Goal: Task Accomplishment & Management: Manage account settings

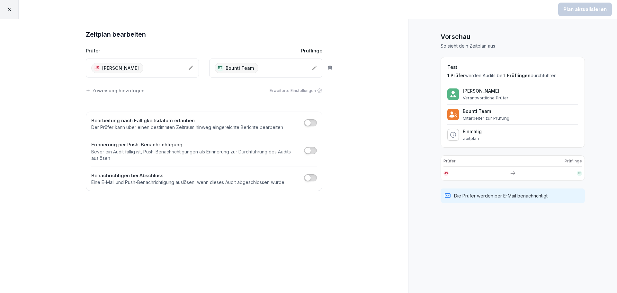
click at [12, 8] on div at bounding box center [9, 9] width 19 height 19
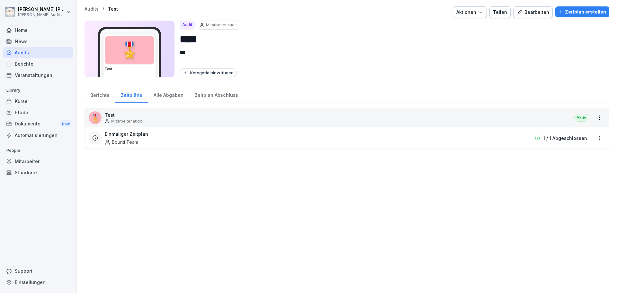
click at [100, 97] on div "Berichte" at bounding box center [100, 94] width 31 height 16
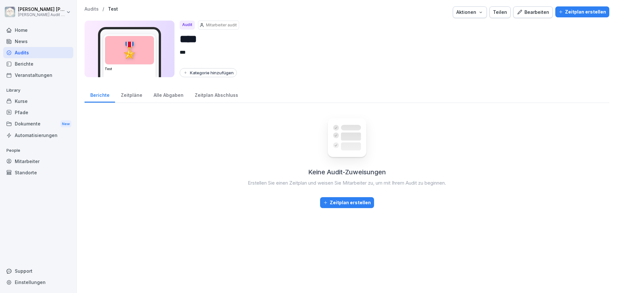
click at [129, 95] on div "Zeitpläne" at bounding box center [131, 94] width 33 height 16
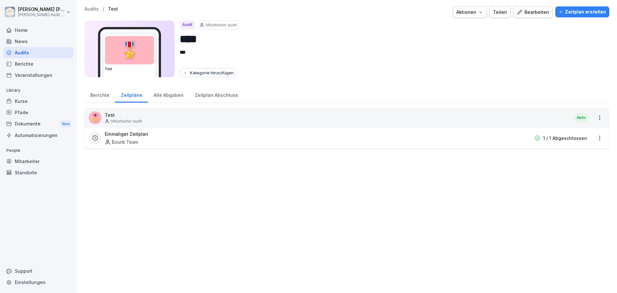
click at [99, 95] on div "Berichte" at bounding box center [100, 94] width 31 height 16
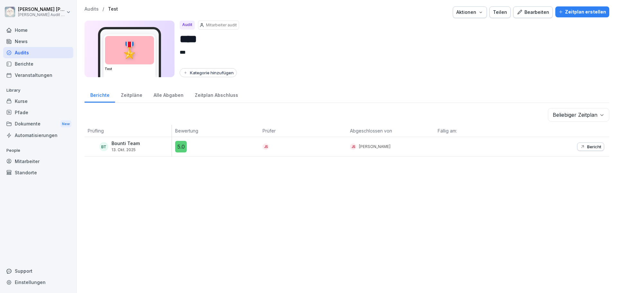
click at [21, 52] on div "Audits" at bounding box center [38, 52] width 70 height 11
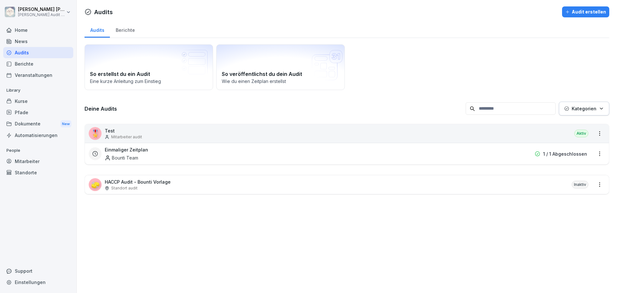
click at [127, 30] on div "Berichte" at bounding box center [125, 29] width 31 height 16
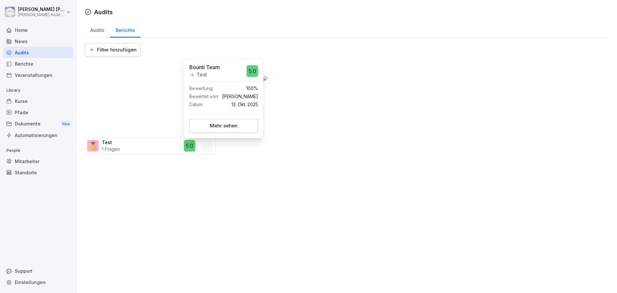
click at [225, 129] on button "Mehr sehen" at bounding box center [223, 126] width 69 height 14
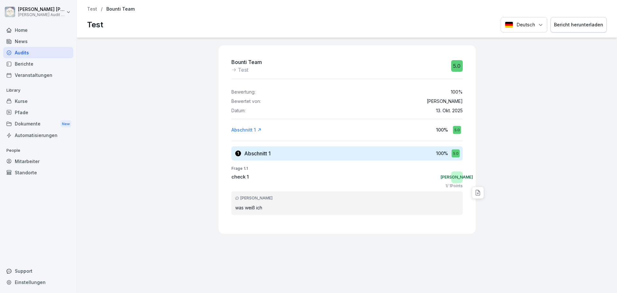
click at [20, 52] on div "Audits" at bounding box center [38, 52] width 70 height 11
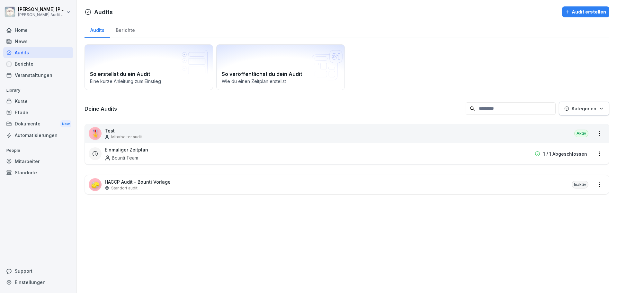
click at [132, 28] on div "Berichte" at bounding box center [125, 29] width 31 height 16
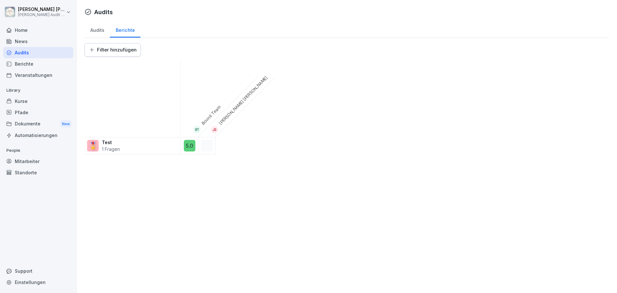
click at [99, 32] on div "Audits" at bounding box center [97, 29] width 25 height 16
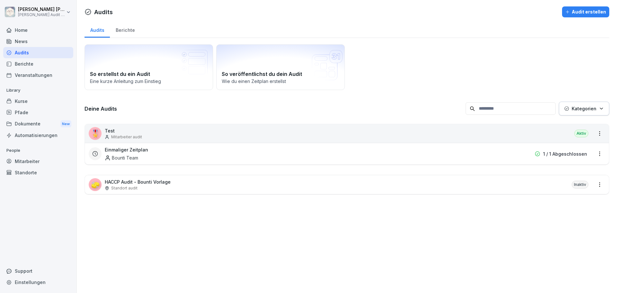
click at [127, 157] on div "Bounti Team" at bounding box center [121, 157] width 33 height 7
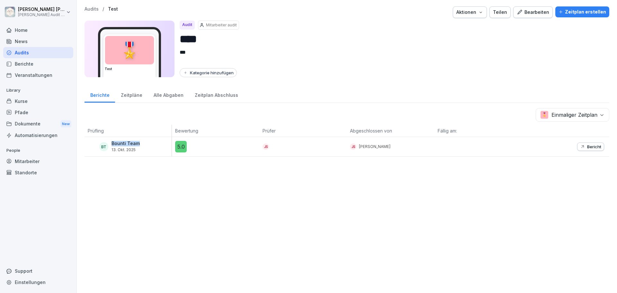
drag, startPoint x: 145, startPoint y: 144, endPoint x: 109, endPoint y: 145, distance: 35.4
click at [109, 145] on div "BT Bounti Team [DATE]" at bounding box center [130, 146] width 84 height 11
click at [140, 146] on div "BT Bounti Team [DATE]" at bounding box center [130, 146] width 84 height 11
drag, startPoint x: 280, startPoint y: 147, endPoint x: 255, endPoint y: 148, distance: 24.7
click at [255, 148] on tr "BT Bounti Team [DATE] 5.0 JS JS [PERSON_NAME] Bericht" at bounding box center [347, 147] width 525 height 20
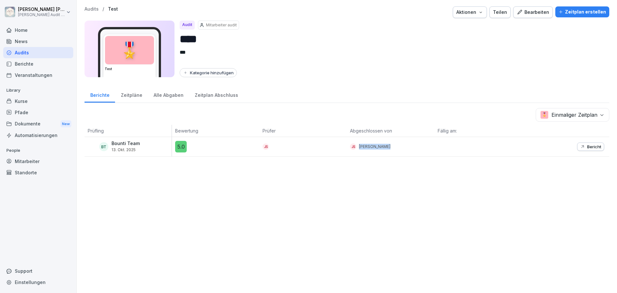
drag, startPoint x: 393, startPoint y: 147, endPoint x: 340, endPoint y: 147, distance: 53.3
click at [340, 147] on tr "BT Bounti Team [DATE] 5.0 JS JS [PERSON_NAME] Bericht" at bounding box center [347, 147] width 525 height 20
drag, startPoint x: 448, startPoint y: 148, endPoint x: 471, endPoint y: 149, distance: 22.8
click at [450, 149] on div at bounding box center [477, 146] width 87 height 19
click at [588, 149] on button "Bericht" at bounding box center [590, 146] width 27 height 8
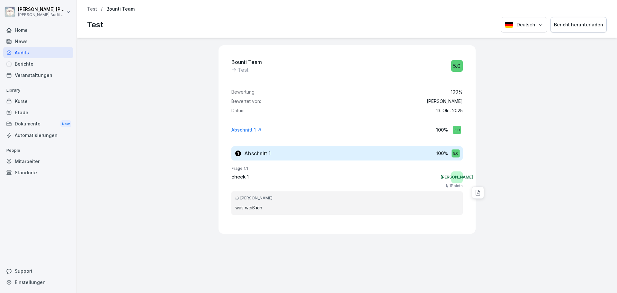
click at [23, 55] on div "Audits" at bounding box center [38, 52] width 70 height 11
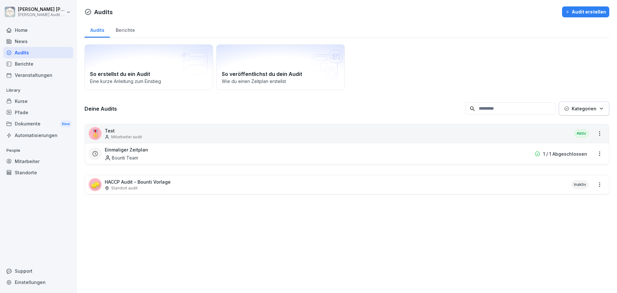
click at [124, 31] on div "Berichte" at bounding box center [125, 29] width 31 height 16
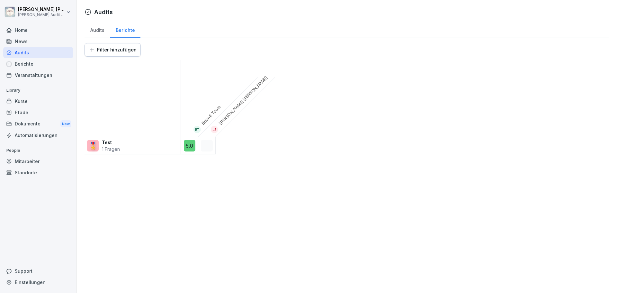
click at [95, 32] on div "Audits" at bounding box center [97, 29] width 25 height 16
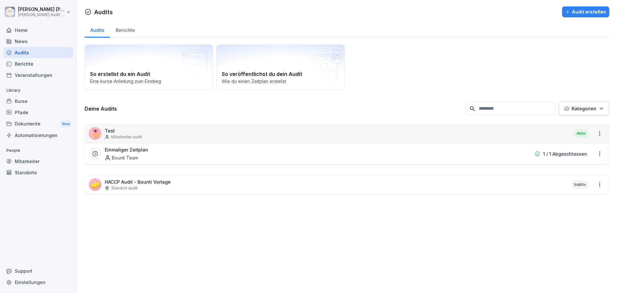
click at [115, 131] on p "Test" at bounding box center [123, 130] width 37 height 7
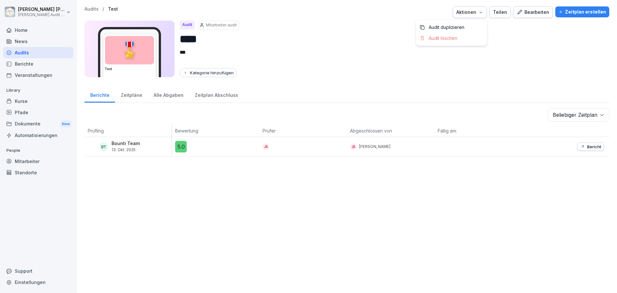
click at [469, 14] on div "Aktionen" at bounding box center [469, 12] width 27 height 7
click at [311, 45] on html "[PERSON_NAME] [PERSON_NAME] Audit Testzugang Home News Audits Berichte Veransta…" at bounding box center [308, 146] width 617 height 293
click at [135, 95] on div "Zeitpläne" at bounding box center [131, 94] width 33 height 16
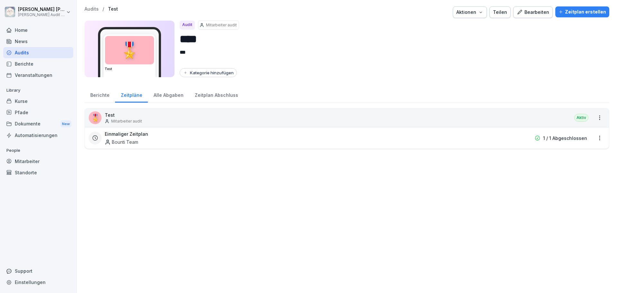
click at [593, 119] on html "[PERSON_NAME] [PERSON_NAME] Audit Testzugang Home News Audits Berichte Veransta…" at bounding box center [308, 146] width 617 height 293
click at [534, 115] on html "[PERSON_NAME] [PERSON_NAME] Audit Testzugang Home News Audits Berichte Veransta…" at bounding box center [308, 146] width 617 height 293
click at [544, 10] on div "Bearbeiten" at bounding box center [533, 12] width 32 height 7
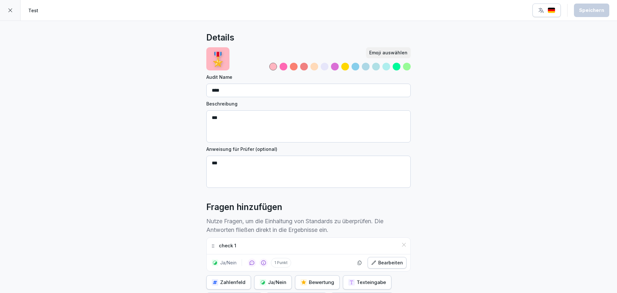
click at [13, 12] on div at bounding box center [10, 10] width 21 height 21
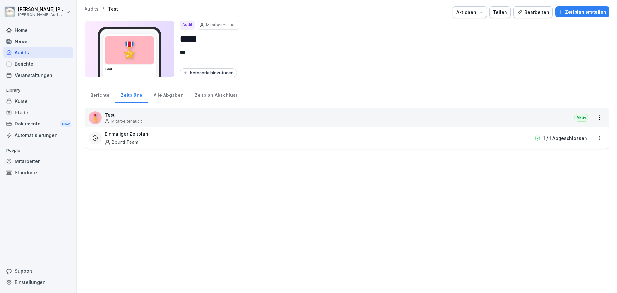
click at [165, 95] on div "Alle Abgaben" at bounding box center [168, 94] width 41 height 16
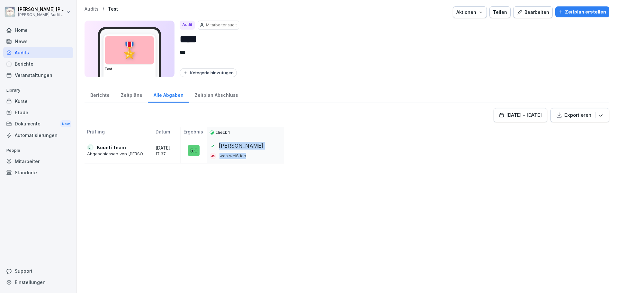
drag, startPoint x: 255, startPoint y: 156, endPoint x: 235, endPoint y: 148, distance: 21.3
click at [212, 143] on div "Ja JS was weiß ich" at bounding box center [245, 150] width 77 height 25
click at [262, 154] on div "JS was weiß ich" at bounding box center [245, 156] width 70 height 6
drag, startPoint x: 86, startPoint y: 153, endPoint x: 152, endPoint y: 157, distance: 66.3
click at [152, 157] on div "BT Bounti Team Abgeschlossen von [PERSON_NAME] [DATE] 17:37" at bounding box center [133, 151] width 96 height 26
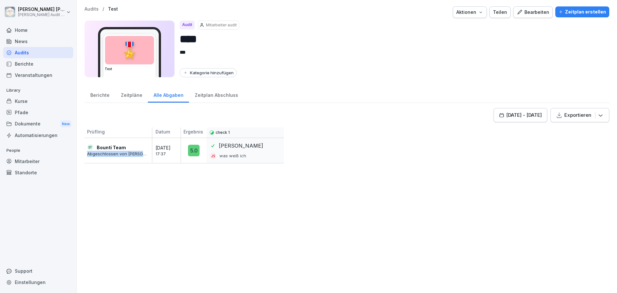
click at [143, 156] on p "Abgeschlossen von [PERSON_NAME]" at bounding box center [118, 154] width 62 height 6
drag, startPoint x: 145, startPoint y: 155, endPoint x: 82, endPoint y: 154, distance: 63.3
click at [82, 154] on div "Audits / Test Aktionen Teilen Bearbeiten Zeitplan erstellen 🎖️ Test Audit Mitar…" at bounding box center [347, 146] width 540 height 293
click at [93, 155] on p "Abgeschlossen von [PERSON_NAME]" at bounding box center [118, 154] width 62 height 6
click at [100, 155] on p "Abgeschlossen von [PERSON_NAME]" at bounding box center [118, 154] width 62 height 6
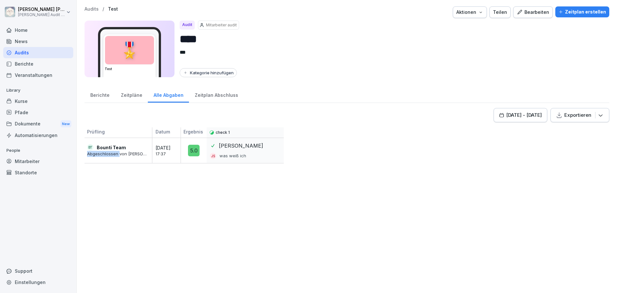
click at [100, 155] on p "Abgeschlossen von [PERSON_NAME]" at bounding box center [118, 154] width 62 height 6
click at [101, 155] on p "Abgeschlossen von [PERSON_NAME]" at bounding box center [118, 154] width 62 height 6
click at [108, 155] on p "Abgeschlossen von [PERSON_NAME]" at bounding box center [118, 154] width 62 height 6
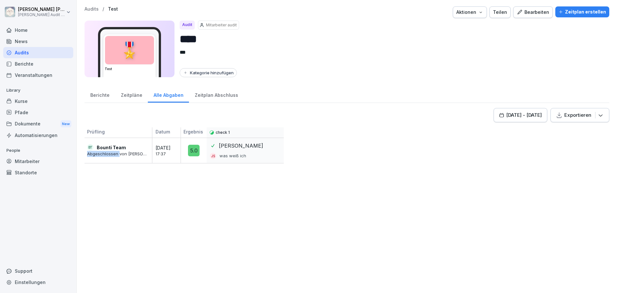
click at [108, 155] on p "Abgeschlossen von [PERSON_NAME]" at bounding box center [118, 154] width 62 height 6
click at [111, 161] on div "BT Bounti Team Abgeschlossen von [PERSON_NAME] [DATE] 17:37" at bounding box center [133, 151] width 96 height 26
click at [111, 155] on p "Abgeschlossen von [PERSON_NAME]" at bounding box center [118, 154] width 62 height 6
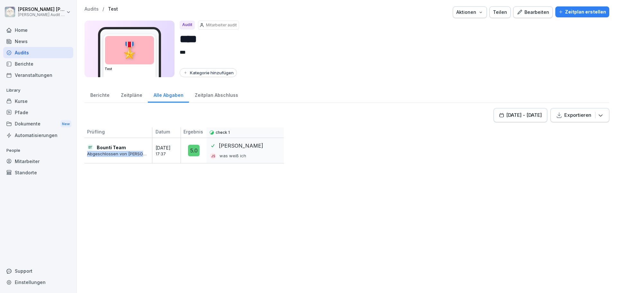
click at [111, 155] on p "Abgeschlossen von [PERSON_NAME]" at bounding box center [118, 154] width 62 height 6
click at [112, 160] on div "BT Bounti Team Abgeschlossen von [PERSON_NAME] [DATE] 17:37" at bounding box center [133, 151] width 96 height 26
click at [114, 154] on p "Abgeschlossen von [PERSON_NAME]" at bounding box center [118, 154] width 62 height 6
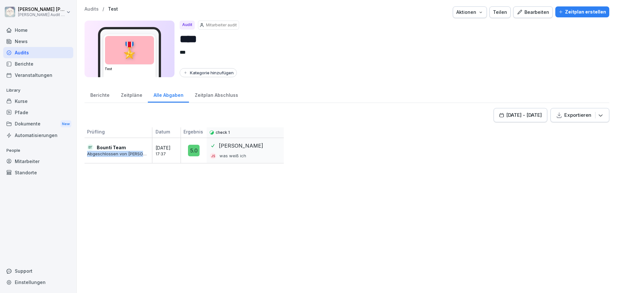
click at [114, 161] on div "BT Bounti Team Abgeschlossen von [PERSON_NAME] [DATE] 17:37" at bounding box center [133, 151] width 96 height 26
click at [115, 147] on p "Bounti Team" at bounding box center [111, 147] width 29 height 7
drag, startPoint x: 97, startPoint y: 149, endPoint x: 148, endPoint y: 154, distance: 52.0
click at [148, 154] on div "Audits / Test Aktionen Teilen Bearbeiten Zeitplan erstellen 🎖️ Test Audit Mitar…" at bounding box center [347, 146] width 540 height 293
click at [147, 154] on p "Abgeschlossen von [PERSON_NAME]" at bounding box center [118, 154] width 62 height 6
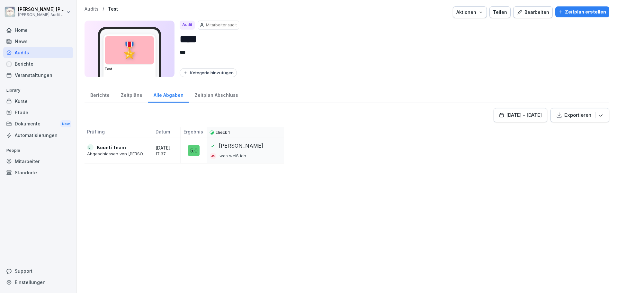
click at [136, 95] on div "Zeitpläne" at bounding box center [131, 94] width 33 height 16
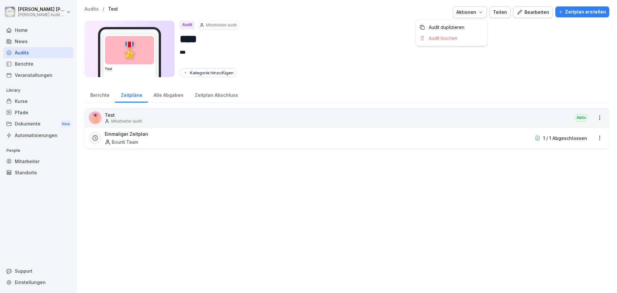
click at [481, 12] on icon "button" at bounding box center [480, 12] width 5 height 5
click at [220, 24] on p "Mitarbeiter audit" at bounding box center [221, 25] width 31 height 6
drag, startPoint x: 190, startPoint y: 26, endPoint x: 190, endPoint y: 34, distance: 7.7
click at [190, 26] on div "Audit" at bounding box center [187, 25] width 15 height 9
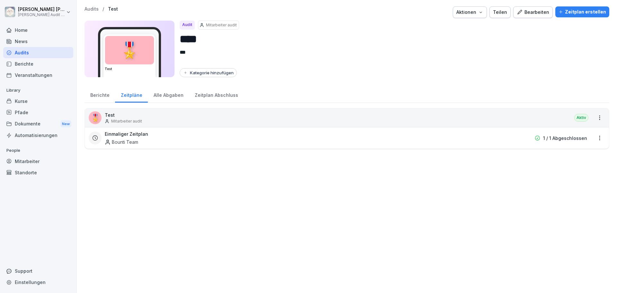
click at [104, 96] on div "Berichte" at bounding box center [100, 94] width 31 height 16
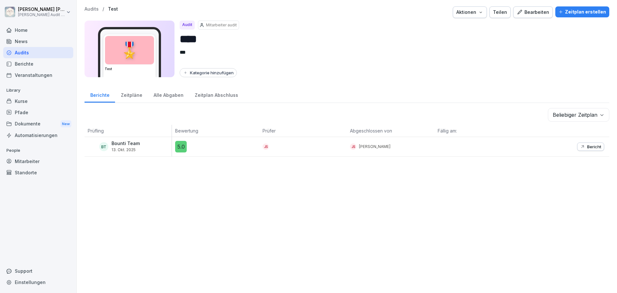
click at [136, 94] on div "Zeitpläne" at bounding box center [131, 94] width 33 height 16
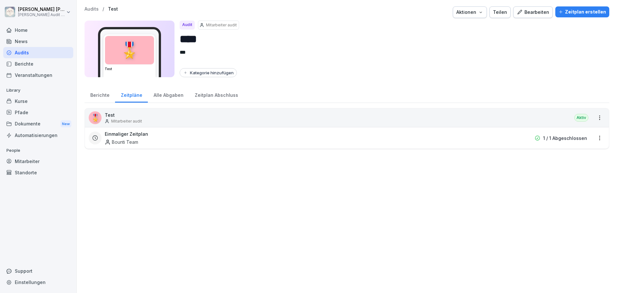
click at [576, 13] on div "Zeitplan erstellen" at bounding box center [582, 11] width 48 height 7
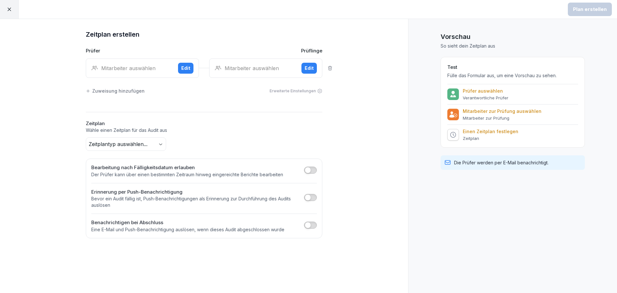
click at [188, 68] on div "Edit" at bounding box center [185, 68] width 9 height 7
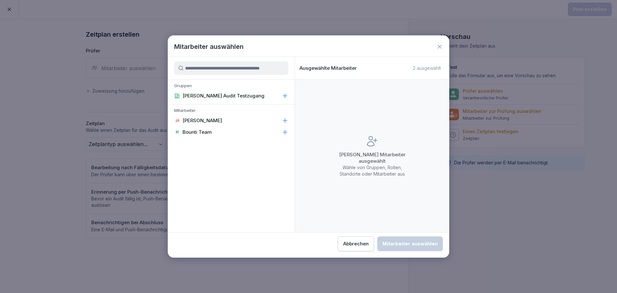
click at [202, 120] on p "[PERSON_NAME]" at bounding box center [202, 120] width 40 height 6
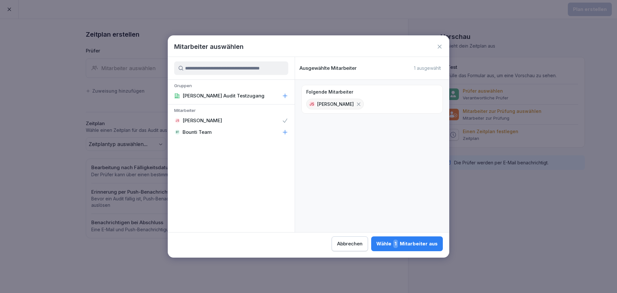
click at [349, 242] on div "Abbrechen" at bounding box center [349, 243] width 25 height 7
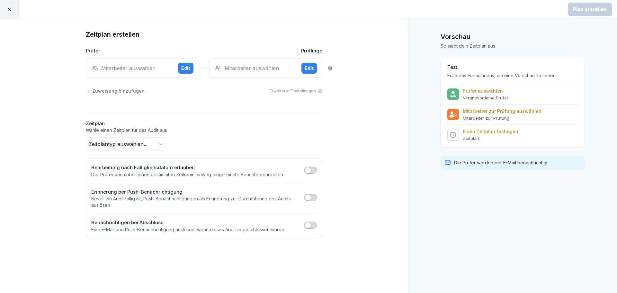
click at [310, 66] on div "Edit" at bounding box center [309, 68] width 9 height 7
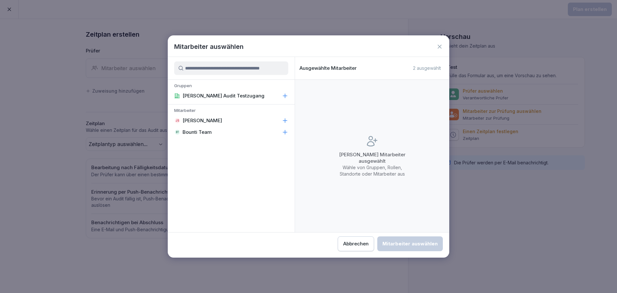
click at [212, 118] on p "[PERSON_NAME]" at bounding box center [202, 120] width 40 height 6
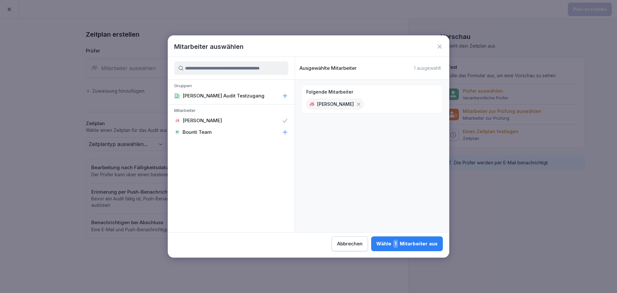
click at [415, 244] on div "Wähle 1 Mitarbeiter aus" at bounding box center [406, 243] width 61 height 8
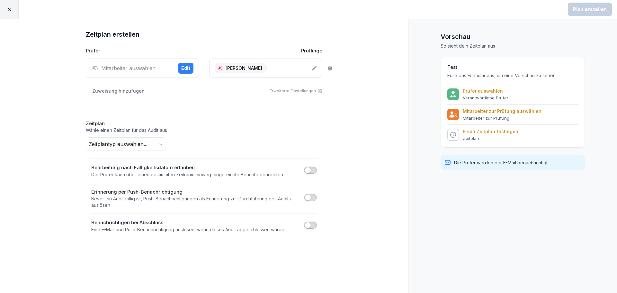
click at [138, 66] on div "Mitarbeiter auswählen" at bounding box center [132, 68] width 82 height 8
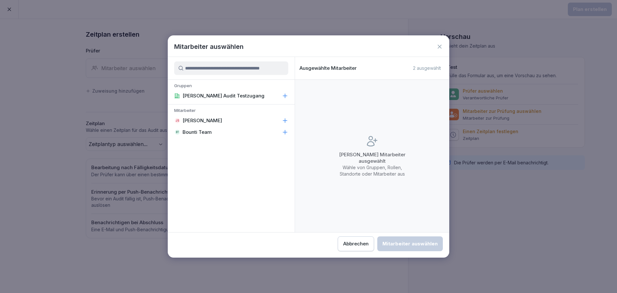
click at [209, 118] on p "[PERSON_NAME]" at bounding box center [202, 120] width 40 height 6
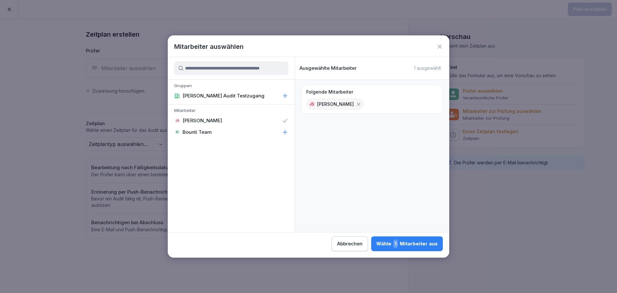
click at [410, 243] on div "Wähle 1 Mitarbeiter aus" at bounding box center [406, 243] width 61 height 8
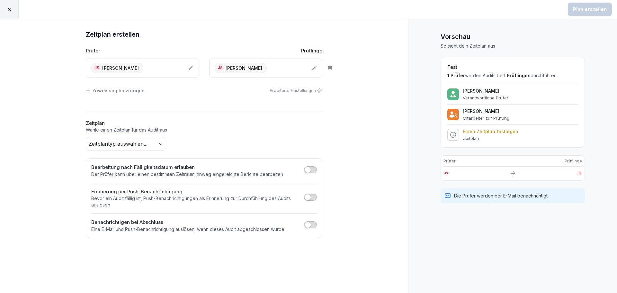
click at [360, 108] on div "Zeitplan erstellen Prüfer Prüflinge JS [PERSON_NAME] JS [PERSON_NAME] Zuweisung…" at bounding box center [204, 156] width 408 height 274
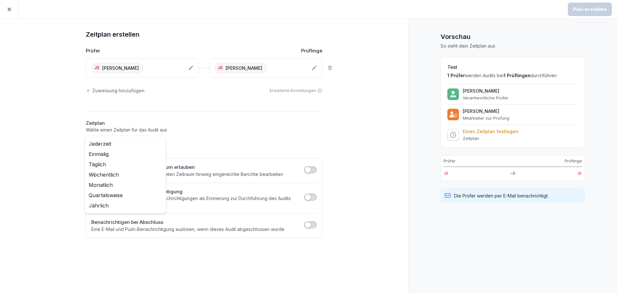
click at [147, 143] on body "Plan erstellen Zeitplan erstellen Prüfer Prüflinge JS [PERSON_NAME] JS [PERSON_…" at bounding box center [308, 146] width 617 height 293
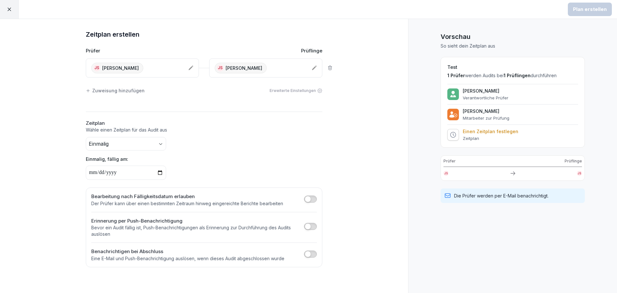
click at [129, 173] on input "date" at bounding box center [126, 172] width 80 height 14
click at [160, 171] on input "date" at bounding box center [126, 172] width 80 height 14
type input "**********"
click at [595, 12] on div "Plan erstellen" at bounding box center [590, 9] width 34 height 7
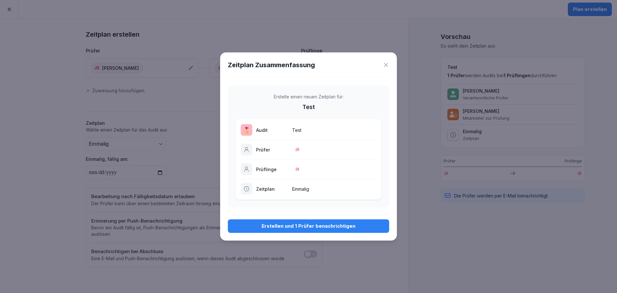
click at [344, 226] on div "Erstellen und 1 Prüfer benachrichtigen" at bounding box center [308, 225] width 151 height 7
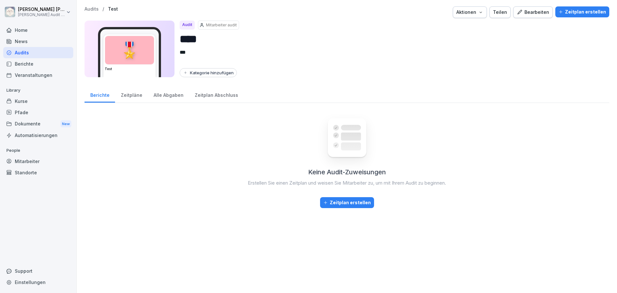
click at [133, 95] on div "Zeitpläne" at bounding box center [131, 94] width 33 height 16
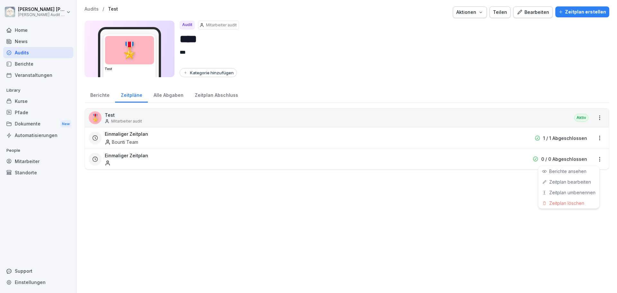
click at [595, 159] on html "[PERSON_NAME] [PERSON_NAME] Audit Testzugang Home News Audits Berichte Veransta…" at bounding box center [308, 146] width 617 height 293
click at [0, 0] on link "Zeitplan bearbeiten" at bounding box center [0, 0] width 0 height 0
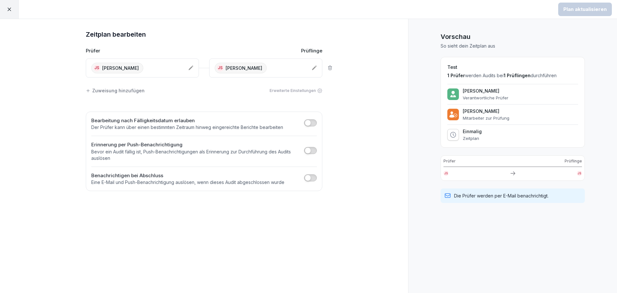
click at [513, 174] on icon at bounding box center [513, 173] width 6 height 6
click at [577, 159] on p "Prüflinge" at bounding box center [573, 161] width 17 height 6
click at [568, 160] on p "Prüflinge" at bounding box center [573, 161] width 17 height 6
click at [453, 162] on p "Prüfer" at bounding box center [449, 161] width 12 height 6
click at [518, 120] on div "[PERSON_NAME] Mitarbeiter zur Prüfung" at bounding box center [512, 114] width 131 height 12
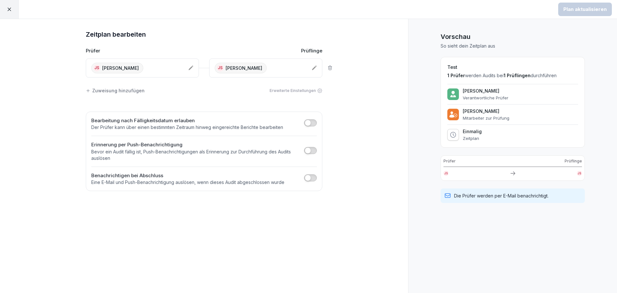
click at [480, 118] on p "Mitarbeiter zur Prüfung" at bounding box center [486, 117] width 47 height 5
click at [472, 73] on p "1 Prüfer werden Audits bei 1 Prüflingen durchführen" at bounding box center [512, 75] width 131 height 6
click at [303, 90] on div "Erweiterte Einstellungen" at bounding box center [296, 91] width 53 height 6
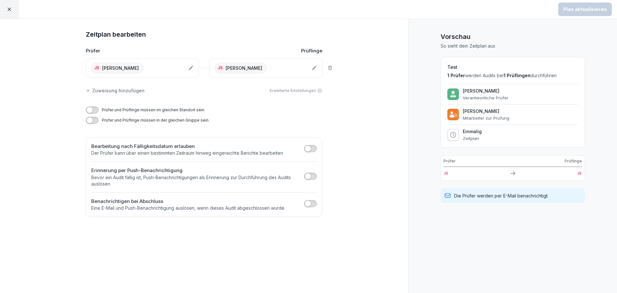
click at [254, 116] on div "Prüfer und Prüflinge müssen im gleichen Standort sein Prüfer und Prüflinge müss…" at bounding box center [204, 117] width 236 height 26
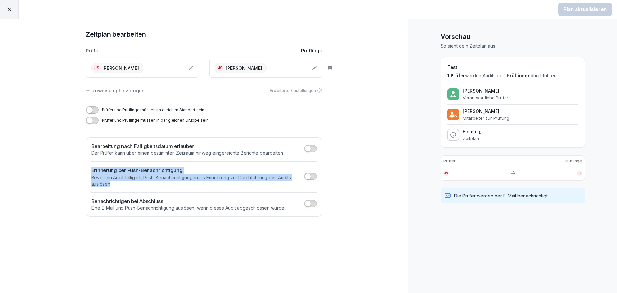
drag, startPoint x: 115, startPoint y: 184, endPoint x: 91, endPoint y: 172, distance: 27.3
click at [91, 172] on div "Erinnerung per Push-Benachrichtigung Bevor ein Audit fällig ist, Push-Benachric…" at bounding box center [195, 177] width 209 height 20
click at [124, 184] on p "Bevor ein Audit fällig ist, Push-Benachrichtigungen als Erinnerung zur Durchfüh…" at bounding box center [195, 180] width 209 height 13
drag, startPoint x: 156, startPoint y: 179, endPoint x: 208, endPoint y: 182, distance: 51.8
click at [208, 182] on p "Bevor ein Audit fällig ist, Push-Benachrichtigungen als Erinnerung zur Durchfüh…" at bounding box center [195, 180] width 209 height 13
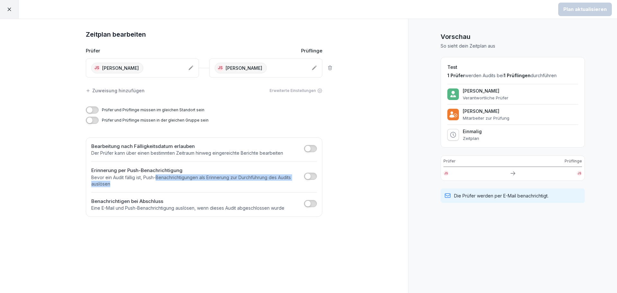
click at [208, 182] on p "Bevor ein Audit fällig ist, Push-Benachrichtigungen als Erinnerung zur Durchfüh…" at bounding box center [195, 180] width 209 height 13
click at [9, 9] on icon at bounding box center [9, 10] width 4 height 4
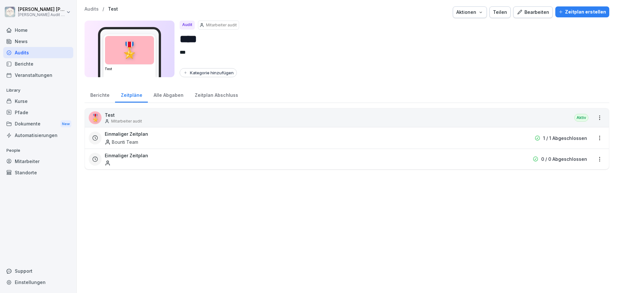
click at [153, 185] on div "🎖️ Test Mitarbeiter audit Aktiv Einmaliger Zeitplan Bounti Team 1 / 1 Abgeschlo…" at bounding box center [347, 197] width 525 height 178
click at [19, 50] on div "Audits" at bounding box center [38, 52] width 70 height 11
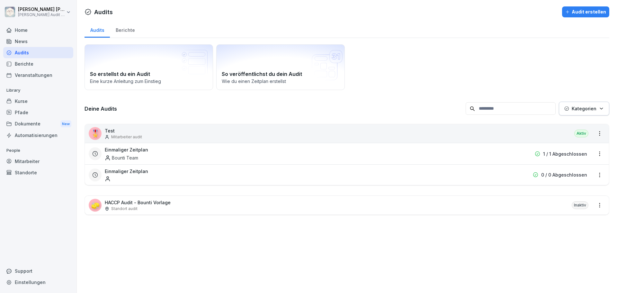
click at [126, 32] on div "Berichte" at bounding box center [125, 29] width 31 height 16
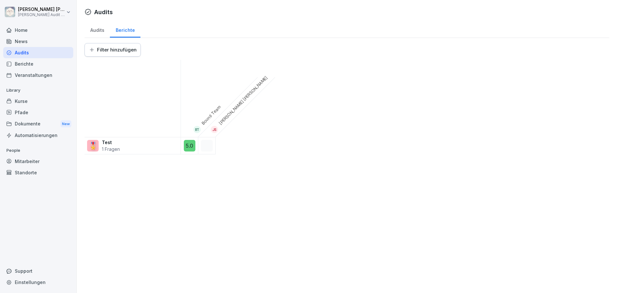
click at [190, 164] on div "Audits Audits Berichte Filter hinzufügen BT Bounti Team JS [PERSON_NAME] 🎖️ Tes…" at bounding box center [347, 146] width 540 height 293
drag, startPoint x: 249, startPoint y: 97, endPoint x: 244, endPoint y: 102, distance: 7.1
click at [245, 102] on div "JS [PERSON_NAME]" at bounding box center [236, 107] width 77 height 77
click at [244, 102] on div "JS [PERSON_NAME]" at bounding box center [236, 107] width 77 height 77
click at [238, 105] on div "JS [PERSON_NAME]" at bounding box center [236, 107] width 77 height 77
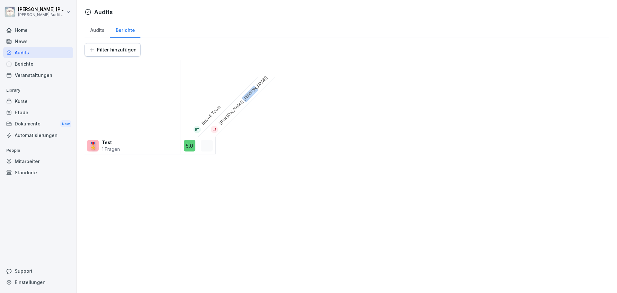
click at [238, 105] on div "JS [PERSON_NAME]" at bounding box center [236, 107] width 77 height 77
click at [250, 127] on div "BT Bounti Team JS [PERSON_NAME] 🎖️ Test 1 Fragen 5.0" at bounding box center [347, 107] width 525 height 94
click at [189, 176] on div "Audits Audits Berichte Filter hinzufügen BT Bounti Team JS [PERSON_NAME] 🎖️ Tes…" at bounding box center [347, 146] width 540 height 293
click at [136, 96] on div at bounding box center [133, 98] width 96 height 77
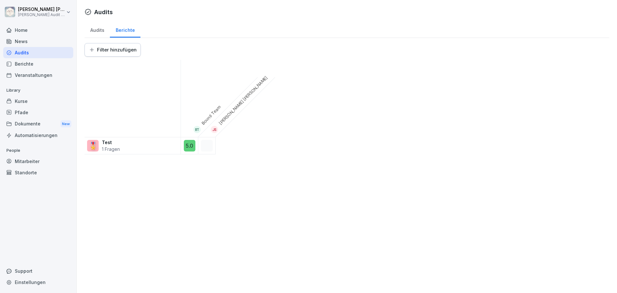
click at [149, 147] on div "🎖️ Test 1 Fragen" at bounding box center [133, 145] width 96 height 17
click at [210, 148] on div at bounding box center [207, 146] width 12 height 12
click at [263, 146] on div "BT Bounti Team JS [PERSON_NAME] 🎖️ Test 1 Fragen 5.0" at bounding box center [347, 107] width 525 height 94
click at [107, 149] on p "1 Fragen" at bounding box center [111, 149] width 18 height 7
click at [93, 142] on div "🎖️" at bounding box center [93, 146] width 12 height 12
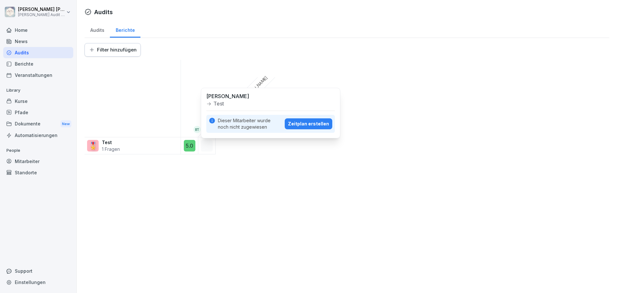
click at [208, 144] on div at bounding box center [207, 146] width 12 height 12
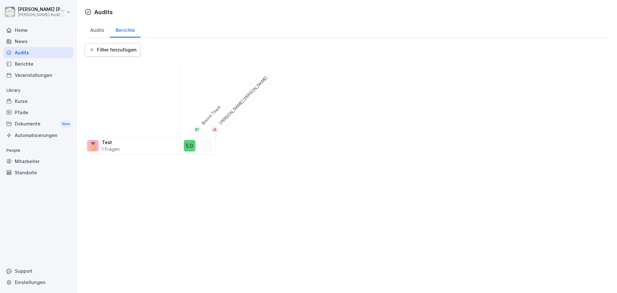
click at [209, 143] on div at bounding box center [207, 146] width 12 height 12
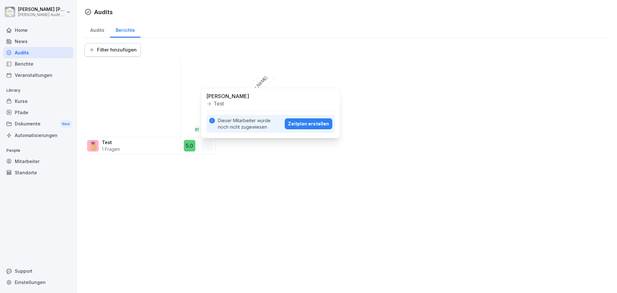
click at [302, 125] on div "Zeitplan erstellen" at bounding box center [308, 123] width 41 height 7
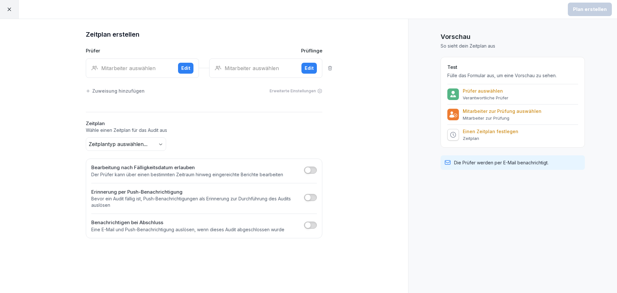
click at [127, 67] on div "Mitarbeiter auswählen" at bounding box center [132, 68] width 82 height 8
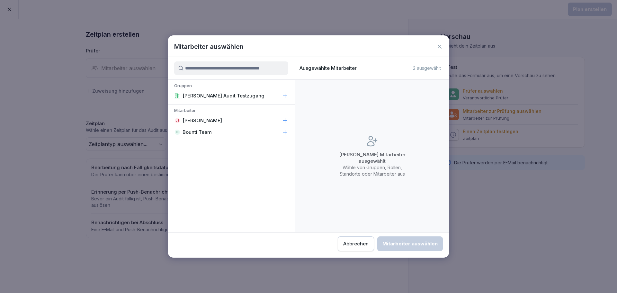
click at [361, 245] on div "Abbrechen" at bounding box center [355, 243] width 25 height 7
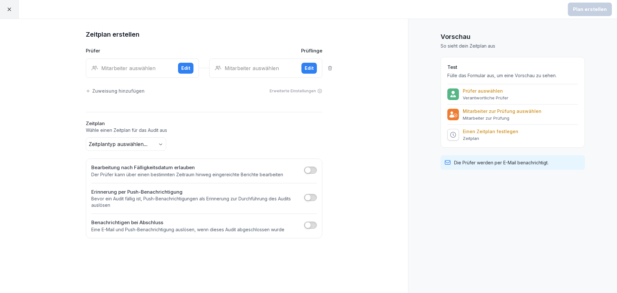
click at [366, 53] on div "Zeitplan erstellen Prüfer Prüflinge Mitarbeiter auswählen Edit Mitarbeiter ausw…" at bounding box center [204, 156] width 408 height 274
click at [9, 10] on icon at bounding box center [9, 9] width 6 height 6
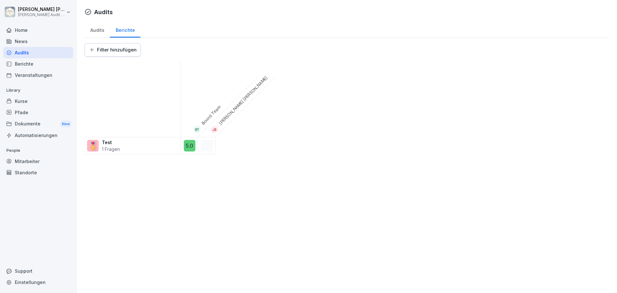
click at [358, 106] on div "BT Bounti Team JS [PERSON_NAME] 🎖️ Test 1 Fragen 5.0" at bounding box center [347, 107] width 525 height 94
click at [200, 179] on div "Audits Audits Berichte Filter hinzufügen BT Bounti Team JS [PERSON_NAME] 🎖️ Tes…" at bounding box center [347, 146] width 540 height 293
click at [21, 53] on div "Audits" at bounding box center [38, 52] width 70 height 11
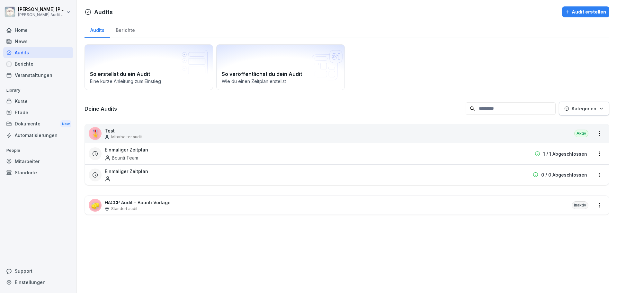
click at [110, 131] on p "Test" at bounding box center [123, 130] width 37 height 7
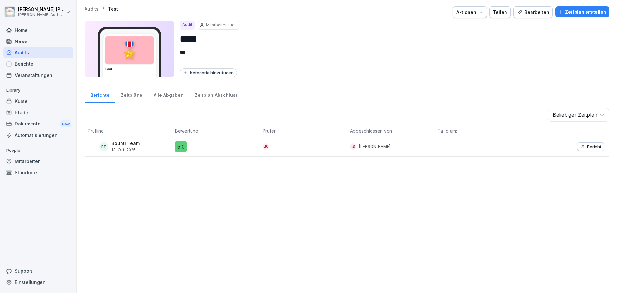
click at [532, 12] on div "Bearbeiten" at bounding box center [533, 12] width 32 height 7
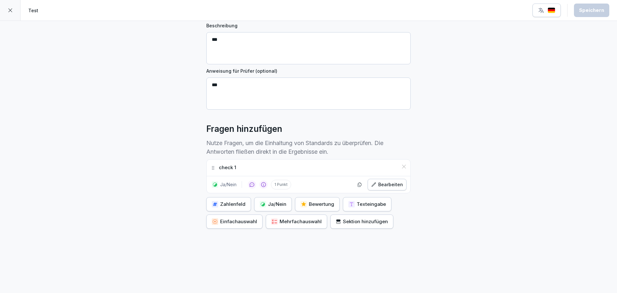
scroll to position [83, 0]
click at [389, 181] on div "Bearbeiten" at bounding box center [387, 184] width 32 height 7
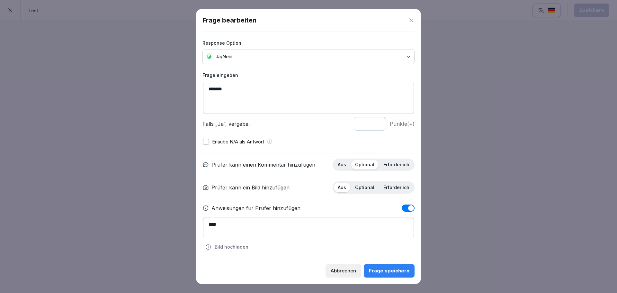
click at [412, 21] on icon at bounding box center [411, 20] width 4 height 4
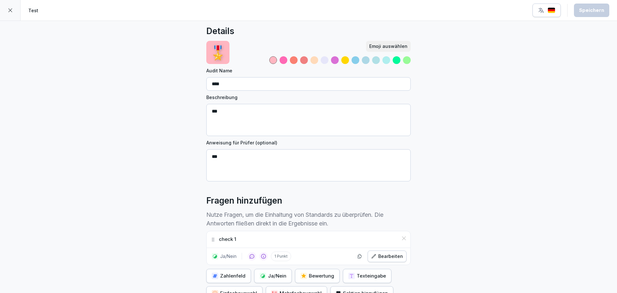
scroll to position [0, 0]
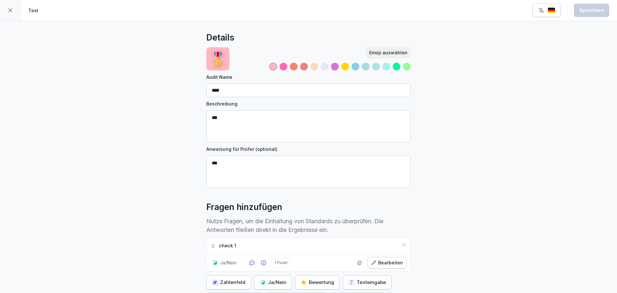
click at [10, 11] on icon at bounding box center [10, 10] width 4 height 4
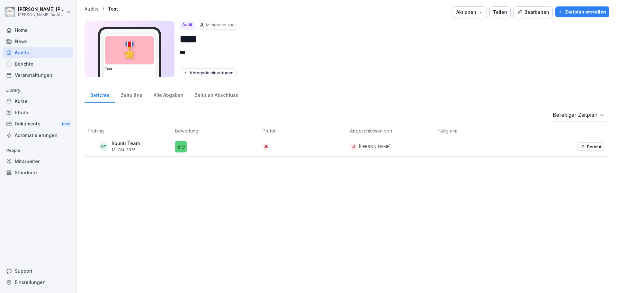
click at [591, 147] on p "Bericht" at bounding box center [594, 146] width 14 height 5
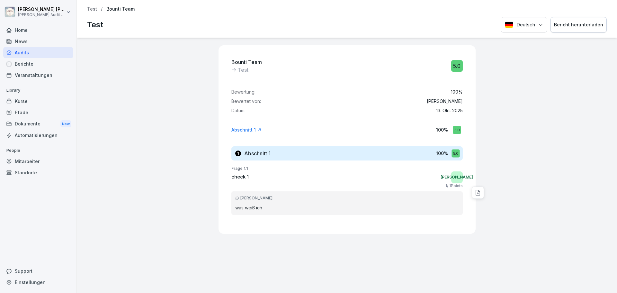
click at [92, 10] on p "Test" at bounding box center [92, 8] width 10 height 5
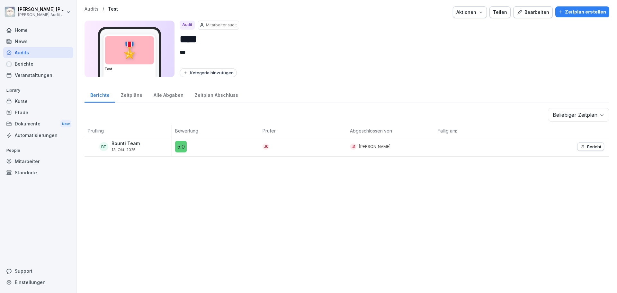
click at [124, 96] on div "Zeitpläne" at bounding box center [131, 94] width 33 height 16
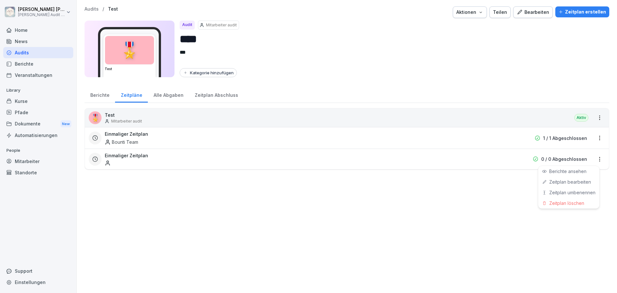
click at [592, 157] on html "[PERSON_NAME] [PERSON_NAME] Audit Testzugang Home News Audits Berichte Veransta…" at bounding box center [308, 146] width 617 height 293
click at [0, 0] on link "Zeitplan bearbeiten" at bounding box center [0, 0] width 0 height 0
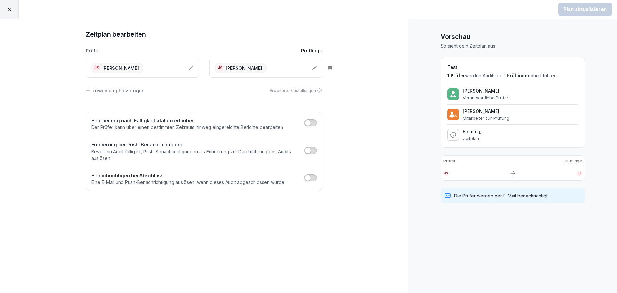
click at [129, 92] on div "Zuweisung hinzufügen" at bounding box center [115, 90] width 59 height 7
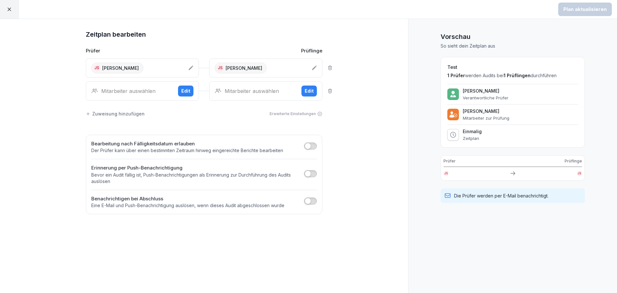
click at [330, 93] on icon at bounding box center [330, 91] width 4 height 4
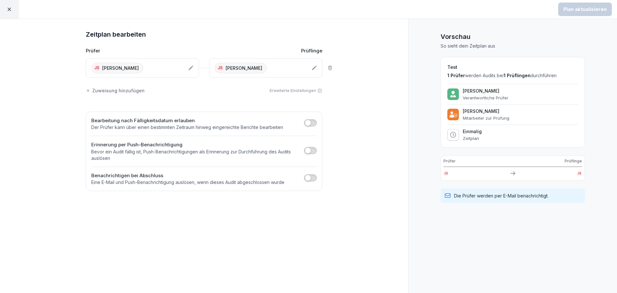
click at [312, 125] on button "button" at bounding box center [310, 122] width 13 height 7
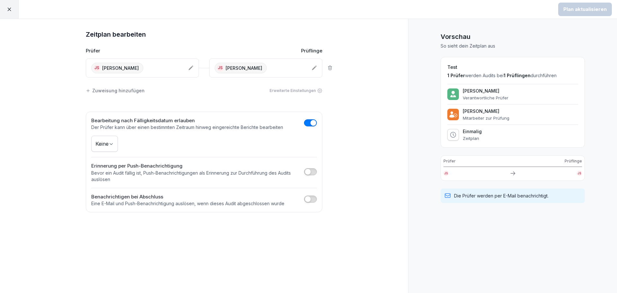
click at [114, 142] on body "Plan aktualisieren Zeitplan bearbeiten Prüfer Prüflinge JS [PERSON_NAME] JS [PE…" at bounding box center [308, 146] width 617 height 293
click at [345, 148] on html "Plan aktualisieren Zeitplan bearbeiten Prüfer Prüflinge JS [PERSON_NAME] JS [PE…" at bounding box center [308, 146] width 617 height 293
click at [308, 120] on button "button" at bounding box center [310, 122] width 13 height 7
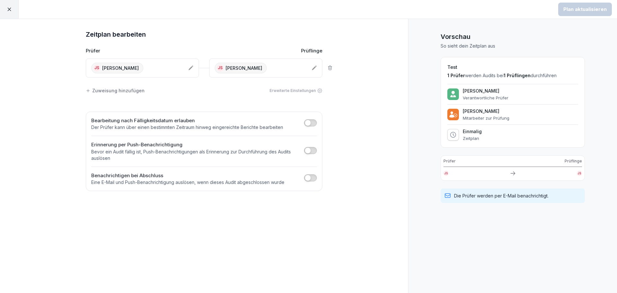
click at [167, 67] on div "JS [PERSON_NAME]" at bounding box center [137, 68] width 92 height 11
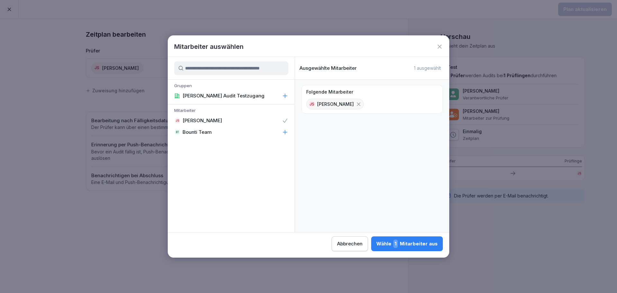
click at [358, 246] on div "Abbrechen" at bounding box center [349, 243] width 25 height 7
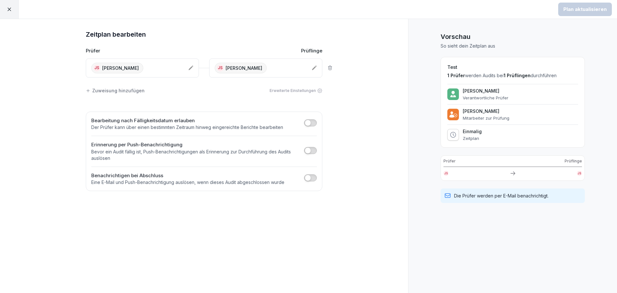
click at [382, 90] on div "Zeitplan bearbeiten Prüfer Prüflinge JS [PERSON_NAME] JS [PERSON_NAME] Zuweisun…" at bounding box center [204, 156] width 408 height 274
click at [465, 135] on div "Einmalig Zeitplan" at bounding box center [472, 135] width 19 height 12
click at [454, 135] on icon at bounding box center [453, 135] width 6 height 6
click at [471, 135] on div "Einmalig Zeitplan" at bounding box center [472, 135] width 19 height 12
click at [282, 91] on div "Erweiterte Einstellungen" at bounding box center [296, 91] width 53 height 6
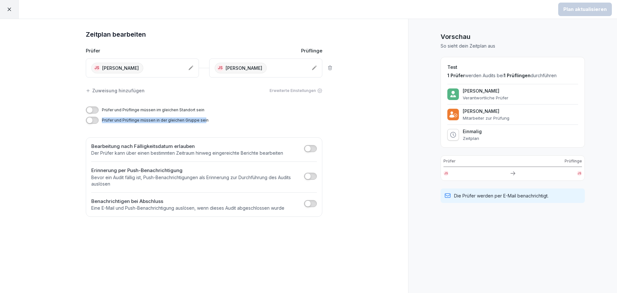
drag, startPoint x: 194, startPoint y: 121, endPoint x: 203, endPoint y: 124, distance: 9.6
click at [203, 124] on div "Prüfer und Prüflinge müssen im gleichen Standort sein Prüfer und Prüflinge müss…" at bounding box center [204, 117] width 236 height 26
click at [205, 124] on div "Prüfer und Prüflinge müssen im gleichen Standort sein Prüfer und Prüflinge müss…" at bounding box center [204, 117] width 236 height 26
click at [204, 92] on div "Zuweisung hinzufügen Erweiterte Einstellungen" at bounding box center [204, 90] width 236 height 13
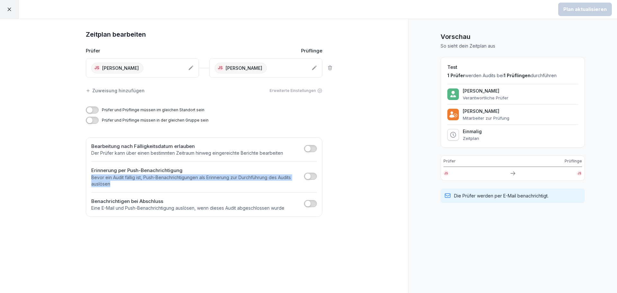
drag, startPoint x: 87, startPoint y: 176, endPoint x: 123, endPoint y: 181, distance: 35.7
click at [123, 181] on div "Bearbeitung nach Fälligkeitsdatum erlauben Der Prüfer kann über einen bestimmte…" at bounding box center [204, 177] width 236 height 80
click at [123, 181] on p "Bevor ein Audit fällig ist, Push-Benachrichtigungen als Erinnerung zur Durchfüh…" at bounding box center [195, 180] width 209 height 13
drag, startPoint x: 139, startPoint y: 176, endPoint x: 246, endPoint y: 185, distance: 107.4
click at [246, 185] on p "Bevor ein Audit fällig ist, Push-Benachrichtigungen als Erinnerung zur Durchfüh…" at bounding box center [195, 180] width 209 height 13
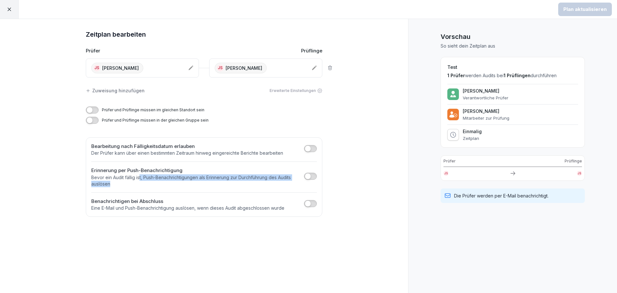
click at [247, 185] on p "Bevor ein Audit fällig ist, Push-Benachrichtigungen als Erinnerung zur Durchfüh…" at bounding box center [195, 180] width 209 height 13
drag, startPoint x: 128, startPoint y: 183, endPoint x: 91, endPoint y: 177, distance: 37.4
click at [91, 177] on div "Bearbeitung nach Fälligkeitsdatum erlauben Der Prüfer kann über einen bestimmte…" at bounding box center [204, 177] width 236 height 80
click at [274, 179] on p "Bevor ein Audit fällig ist, Push-Benachrichtigungen als Erinnerung zur Durchfüh…" at bounding box center [195, 180] width 209 height 13
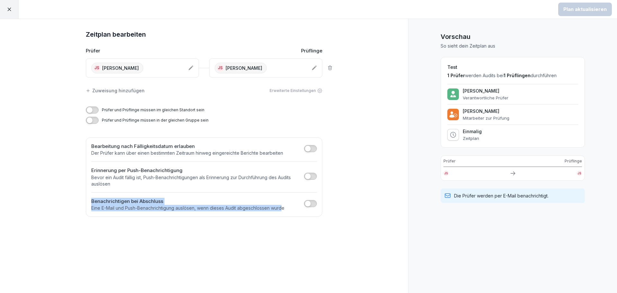
drag, startPoint x: 89, startPoint y: 200, endPoint x: 282, endPoint y: 210, distance: 193.0
click at [282, 210] on div "Bearbeitung nach Fälligkeitsdatum erlauben Der Prüfer kann über einen bestimmte…" at bounding box center [204, 177] width 236 height 80
click at [176, 218] on div "Zeitplan bearbeiten Prüfer Prüflinge JS [PERSON_NAME] JS [PERSON_NAME] Zuweisun…" at bounding box center [204, 156] width 408 height 274
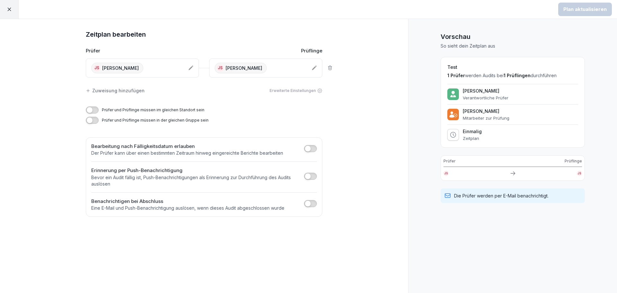
click at [310, 150] on span "button" at bounding box center [308, 148] width 6 height 6
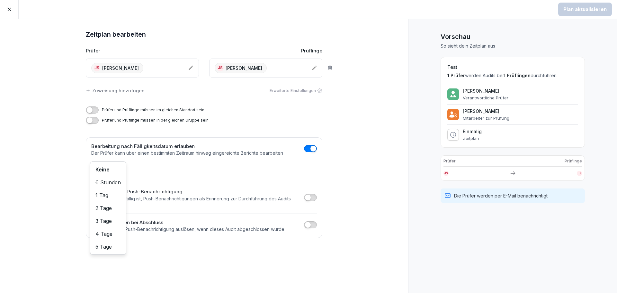
click at [111, 171] on body "Plan aktualisieren Zeitplan bearbeiten Prüfer Prüflinge JS [PERSON_NAME] JS [PE…" at bounding box center [308, 146] width 617 height 293
click at [513, 174] on html "Plan aktualisieren Zeitplan bearbeiten Prüfer Prüflinge JS [PERSON_NAME] JS [PE…" at bounding box center [308, 146] width 617 height 293
click at [339, 139] on div "Zeitplan bearbeiten Prüfer Prüflinge JS [PERSON_NAME] JS [PERSON_NAME] Zuweisun…" at bounding box center [204, 156] width 408 height 274
click at [342, 153] on div "Zeitplan bearbeiten Prüfer Prüflinge JS [PERSON_NAME] JS [PERSON_NAME] Zuweisun…" at bounding box center [204, 156] width 408 height 274
click at [365, 192] on div "Zeitplan bearbeiten Prüfer Prüflinge JS [PERSON_NAME] JS [PERSON_NAME] Zuweisun…" at bounding box center [204, 156] width 408 height 274
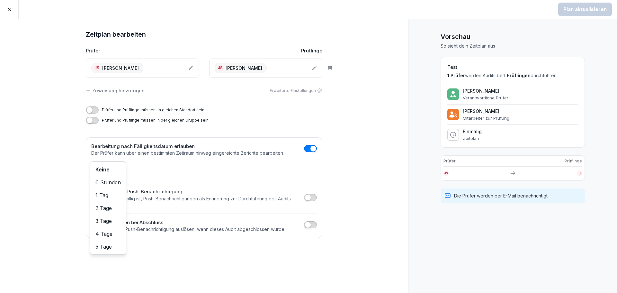
click at [109, 170] on body "Plan aktualisieren Zeitplan bearbeiten Prüfer Prüflinge JS [PERSON_NAME] JS [PE…" at bounding box center [308, 146] width 617 height 293
click at [355, 87] on html "Plan aktualisieren Zeitplan bearbeiten Prüfer Prüflinge JS [PERSON_NAME] JS [PE…" at bounding box center [308, 146] width 617 height 293
click at [306, 91] on div "Erweiterte Einstellungen" at bounding box center [296, 91] width 53 height 6
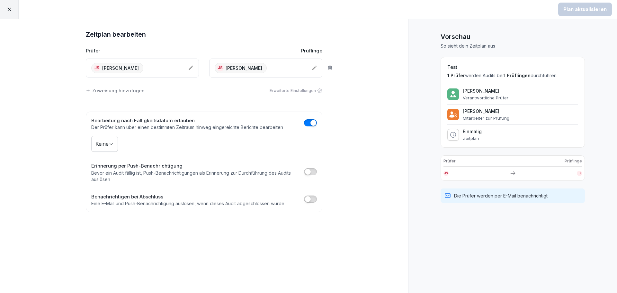
click at [306, 91] on div "Erweiterte Einstellungen" at bounding box center [296, 91] width 53 height 6
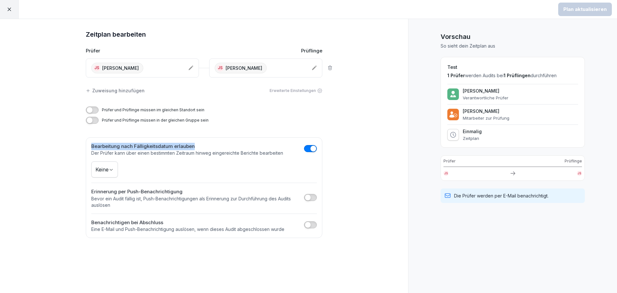
drag, startPoint x: 196, startPoint y: 147, endPoint x: 87, endPoint y: 146, distance: 108.9
click at [79, 147] on div "Zeitplan bearbeiten Prüfer Prüflinge JS [PERSON_NAME] JS [PERSON_NAME] Zuweisun…" at bounding box center [204, 133] width 257 height 209
click at [111, 146] on h2 "Bearbeitung nach Fälligkeitsdatum erlauben" at bounding box center [187, 146] width 192 height 7
click at [311, 149] on span "button" at bounding box center [313, 148] width 6 height 6
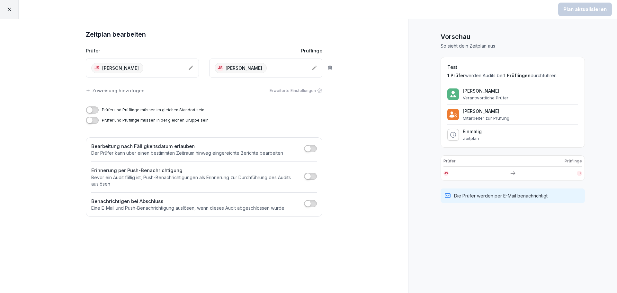
click at [117, 91] on div "Zuweisung hinzufügen" at bounding box center [115, 90] width 59 height 7
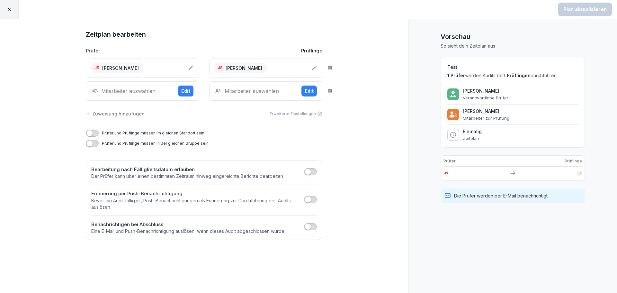
click at [330, 68] on icon at bounding box center [329, 67] width 5 height 5
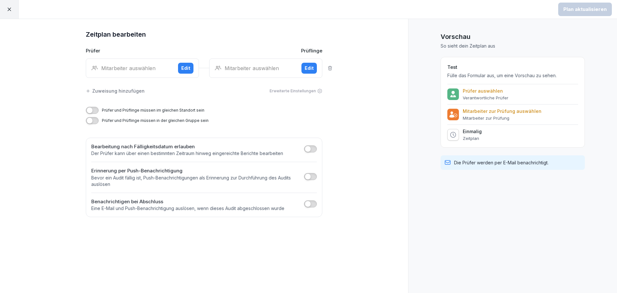
click at [159, 69] on div "Mitarbeiter auswählen" at bounding box center [132, 68] width 82 height 8
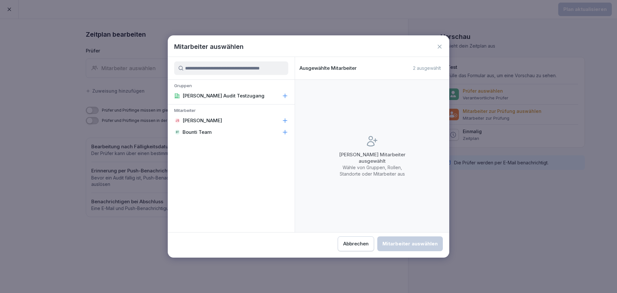
click at [216, 96] on p "[PERSON_NAME] Audit Testzugang" at bounding box center [223, 96] width 82 height 6
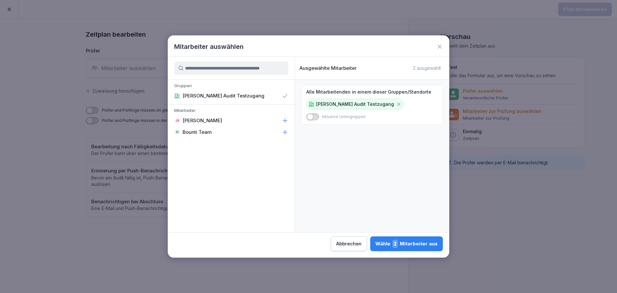
click at [417, 244] on div "Wähle 2 Mitarbeiter aus" at bounding box center [406, 243] width 62 height 8
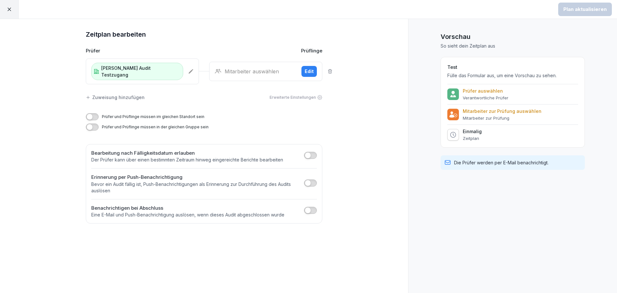
click at [278, 73] on div "Mitarbeiter auswählen Edit" at bounding box center [265, 71] width 113 height 19
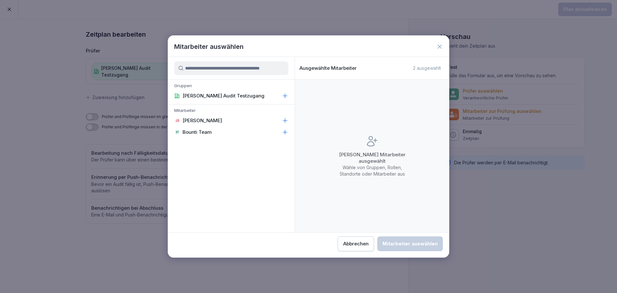
click at [227, 94] on p "[PERSON_NAME] Audit Testzugang" at bounding box center [223, 96] width 82 height 6
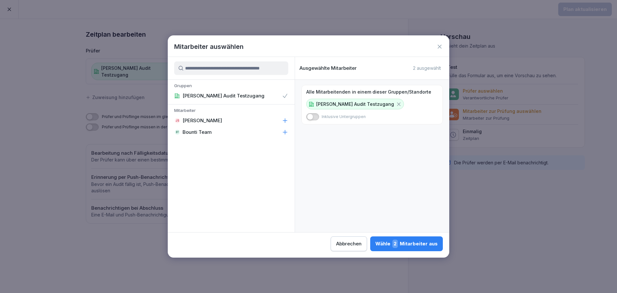
click at [418, 245] on div "Wähle 2 Mitarbeiter aus" at bounding box center [406, 243] width 62 height 8
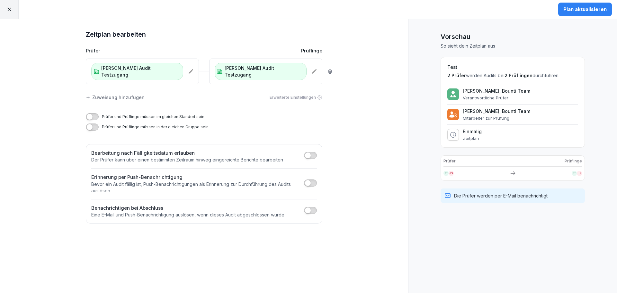
drag, startPoint x: 359, startPoint y: 101, endPoint x: 272, endPoint y: 65, distance: 93.6
click at [357, 100] on div "Zeitplan bearbeiten Prüfer Prüflinge [PERSON_NAME] Audit Testzugang [PERSON_NAM…" at bounding box center [204, 156] width 408 height 274
click at [329, 69] on icon at bounding box center [330, 71] width 4 height 4
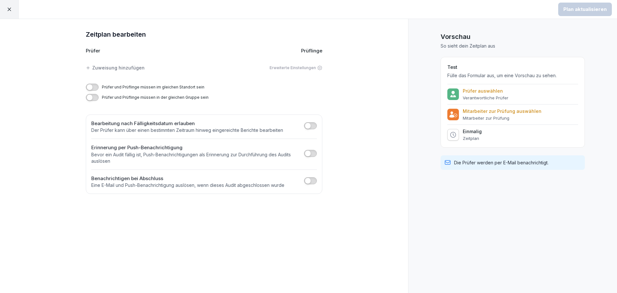
click at [119, 69] on div "Zuweisung hinzufügen" at bounding box center [115, 67] width 59 height 7
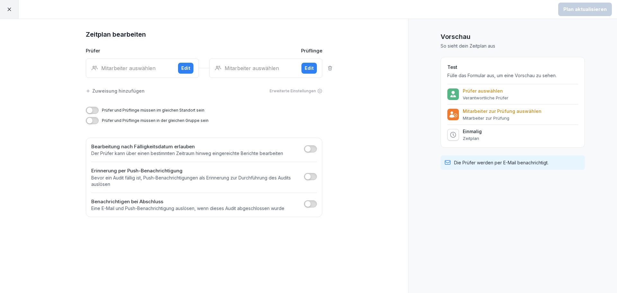
click at [144, 66] on div "Mitarbeiter auswählen" at bounding box center [132, 68] width 82 height 8
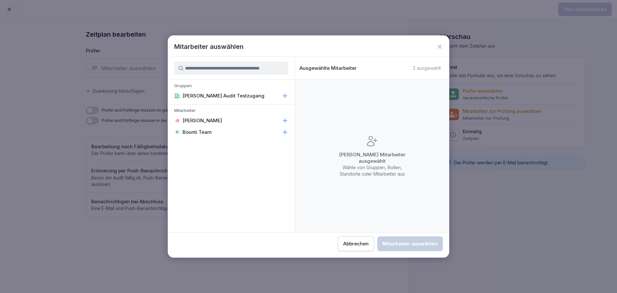
click at [208, 123] on p "[PERSON_NAME]" at bounding box center [202, 120] width 40 height 6
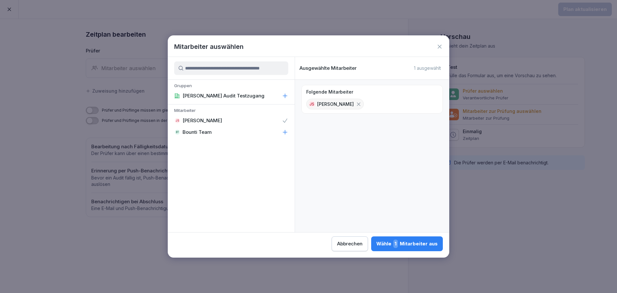
click at [416, 244] on div "Wähle 1 Mitarbeiter aus" at bounding box center [406, 243] width 61 height 8
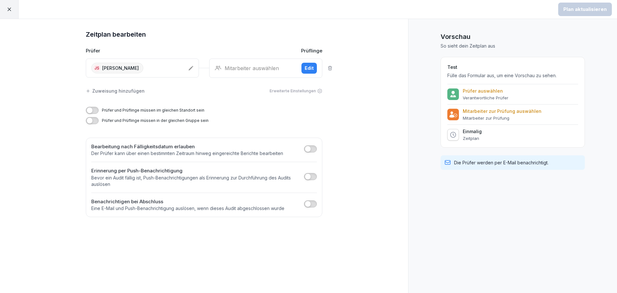
click at [251, 67] on div "Mitarbeiter auswählen" at bounding box center [256, 68] width 82 height 8
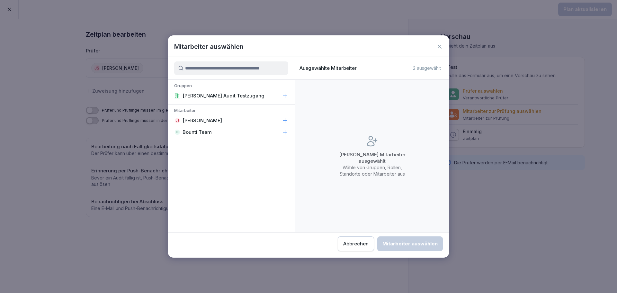
click at [198, 130] on p "Bounti Team" at bounding box center [196, 132] width 29 height 6
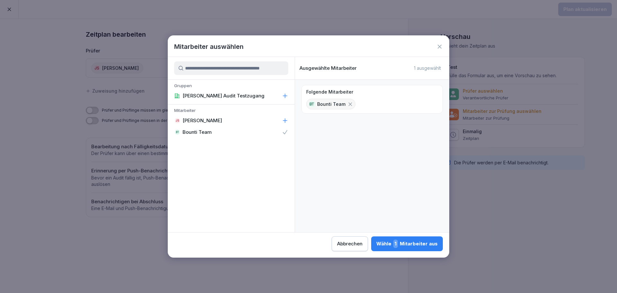
click at [410, 245] on div "Wähle 1 Mitarbeiter aus" at bounding box center [406, 243] width 61 height 8
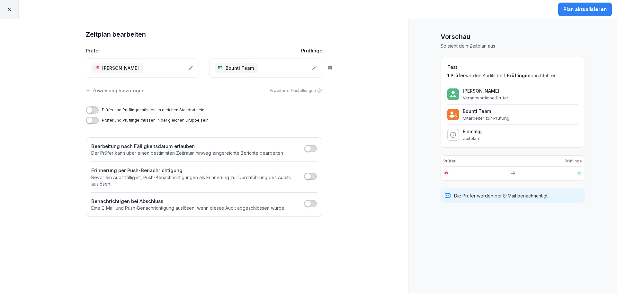
drag, startPoint x: 456, startPoint y: 134, endPoint x: 465, endPoint y: 134, distance: 9.0
click at [456, 134] on div at bounding box center [453, 135] width 12 height 12
click at [472, 134] on div "Einmalig Zeitplan" at bounding box center [472, 135] width 19 height 12
click at [485, 96] on p "Verantwortliche Prüfer" at bounding box center [486, 97] width 46 height 5
click at [499, 118] on p "Mitarbeiter zur Prüfung" at bounding box center [486, 117] width 47 height 5
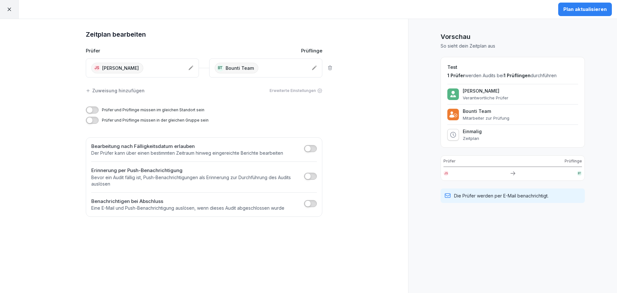
click at [493, 77] on p "1 Prüfer werden Audits bei 1 Prüflingen durchführen" at bounding box center [512, 75] width 131 height 6
click at [444, 47] on p "So sieht dein Zeitplan aus" at bounding box center [512, 46] width 144 height 6
drag, startPoint x: 431, startPoint y: 45, endPoint x: 500, endPoint y: 48, distance: 69.5
click at [500, 48] on div "Vorschau So sieht dein Zeitplan aus Test 1 Prüfer werden Audits bei 1 Prüflinge…" at bounding box center [512, 156] width 209 height 274
click at [501, 48] on p "So sieht dein Zeitplan aus" at bounding box center [512, 46] width 144 height 6
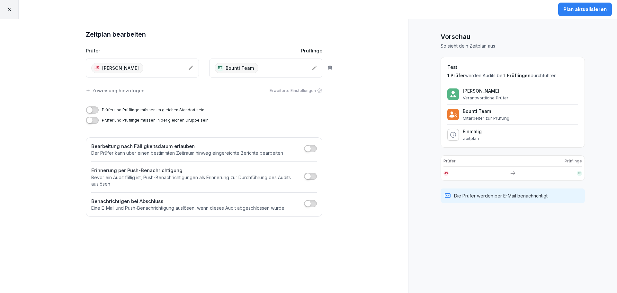
click at [487, 70] on h2 "Test" at bounding box center [512, 67] width 131 height 7
click at [493, 95] on p "Verantwortliche Prüfer" at bounding box center [486, 97] width 46 height 5
click at [487, 125] on div "[PERSON_NAME] Verantwortliche Prüfer Bounti Team Mitarbeiter zur Prüfung Einmal…" at bounding box center [512, 112] width 131 height 57
click at [481, 136] on div "Einmalig Zeitplan" at bounding box center [512, 135] width 131 height 12
click at [478, 134] on div "Einmalig Zeitplan" at bounding box center [472, 135] width 19 height 12
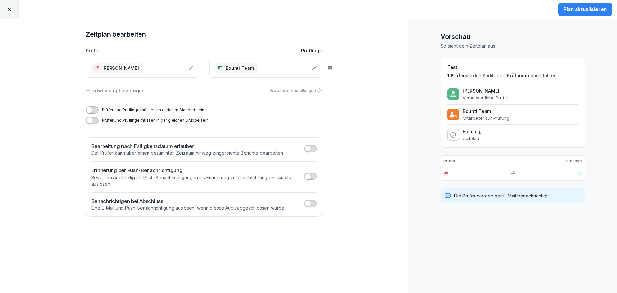
click at [477, 134] on div "Einmalig Zeitplan" at bounding box center [472, 135] width 19 height 12
click at [456, 134] on div at bounding box center [453, 135] width 12 height 12
click at [482, 146] on div "Test 1 Prüfer werden Audits bei 1 Prüflingen durchführen [PERSON_NAME] Verantwo…" at bounding box center [512, 102] width 144 height 91
click at [593, 10] on div "Plan aktualisieren" at bounding box center [584, 9] width 43 height 7
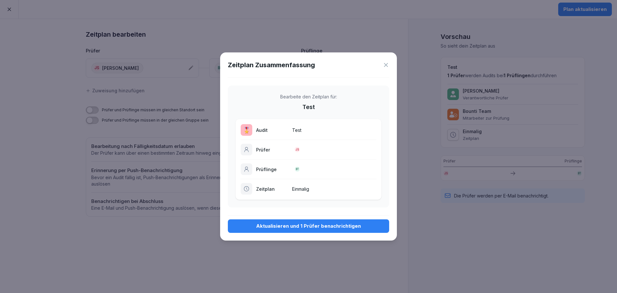
click at [307, 228] on div "Aktualisieren und 1 Prüfer benachrichtigen" at bounding box center [308, 225] width 151 height 7
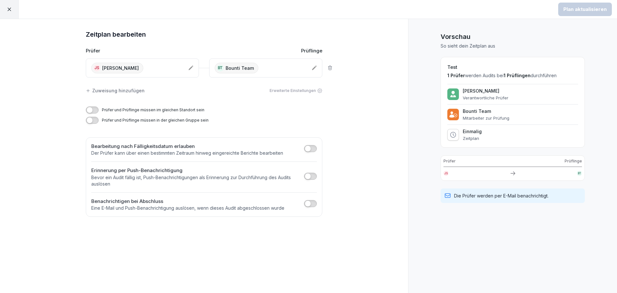
click at [7, 9] on icon at bounding box center [9, 9] width 6 height 6
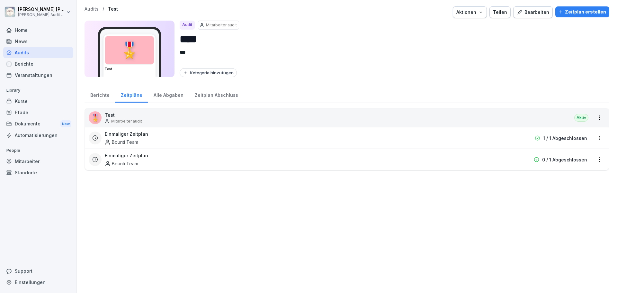
click at [252, 213] on div "🎖️ Test Mitarbeiter audit Aktiv Einmaliger Zeitplan Bounti Team 1 / 1 Abgeschlo…" at bounding box center [347, 197] width 525 height 178
click at [596, 119] on html "[PERSON_NAME] [PERSON_NAME] Audit Testzugang Home News Audits Berichte Veransta…" at bounding box center [308, 146] width 617 height 293
click at [0, 0] on link "Zeitplan erstellen" at bounding box center [0, 0] width 0 height 0
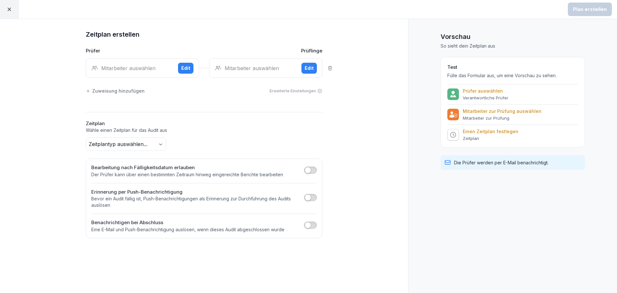
click at [11, 9] on icon at bounding box center [9, 9] width 6 height 6
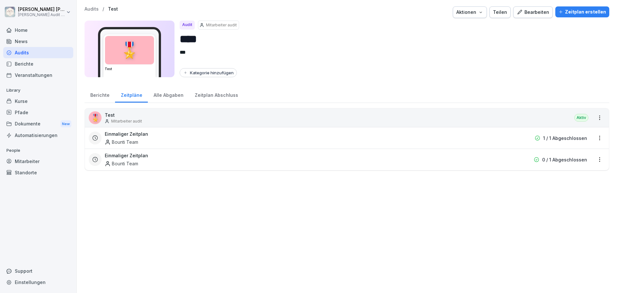
click at [242, 206] on div "🎖️ Test Mitarbeiter audit Aktiv Einmaliger Zeitplan Bounti Team 1 / 1 Abgeschlo…" at bounding box center [347, 197] width 525 height 178
